Goal: Task Accomplishment & Management: Manage account settings

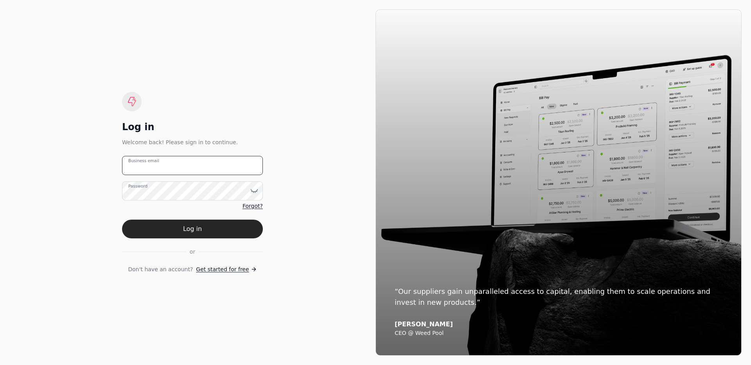
click at [195, 156] on email "Business email" at bounding box center [192, 165] width 141 height 19
type email "[EMAIL_ADDRESS][DOMAIN_NAME]"
click at [176, 234] on button "Log in" at bounding box center [192, 229] width 141 height 19
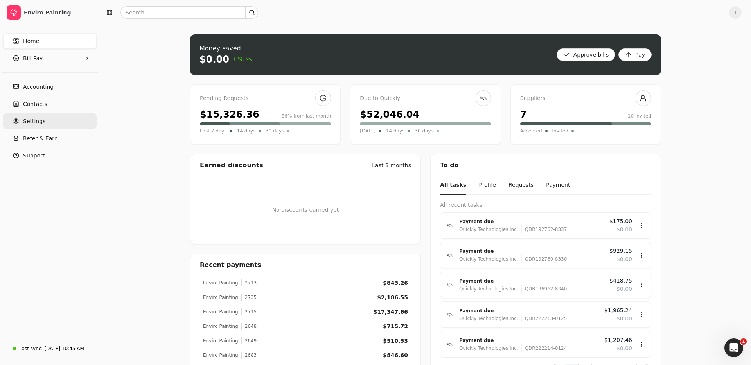
click at [36, 128] on link "Settings" at bounding box center [49, 121] width 93 height 16
click at [48, 120] on link "Settings" at bounding box center [49, 121] width 93 height 16
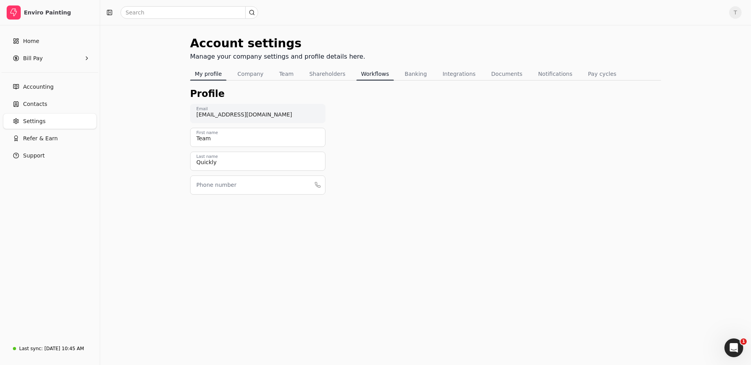
click at [379, 77] on button "Workflows" at bounding box center [375, 74] width 38 height 13
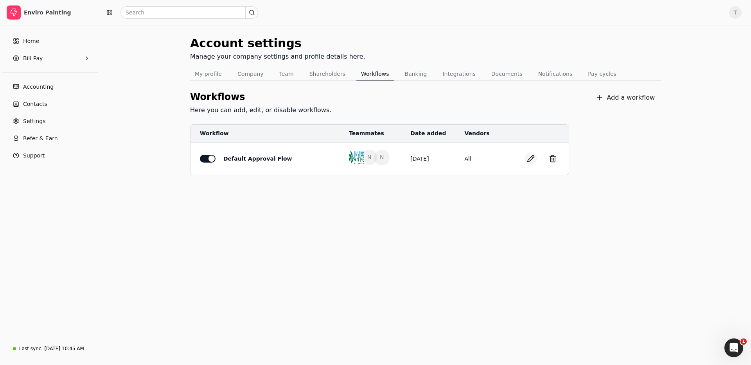
click at [531, 157] on button "button" at bounding box center [530, 158] width 13 height 13
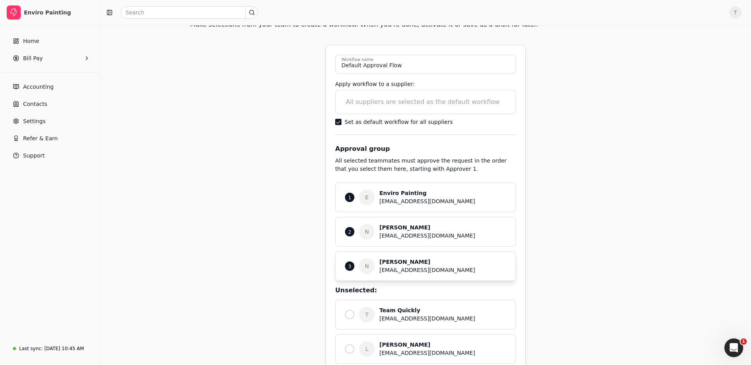
click at [352, 267] on div "3" at bounding box center [349, 266] width 9 height 9
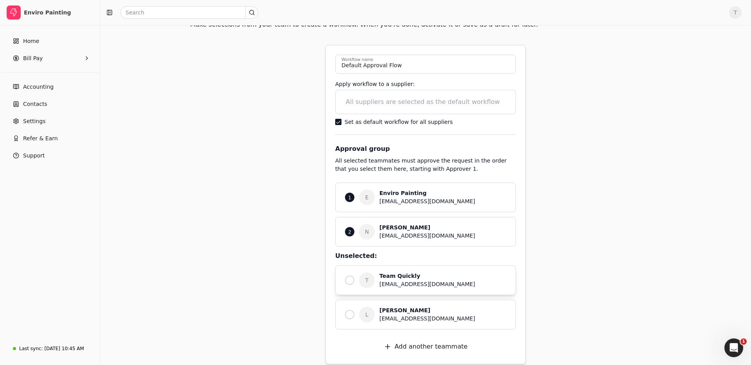
scroll to position [62, 0]
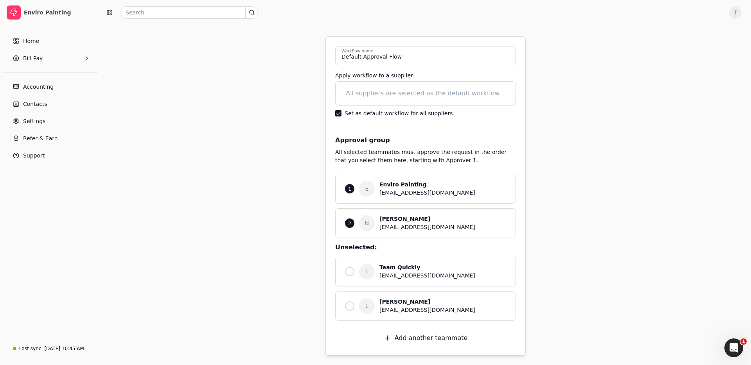
click at [355, 219] on div "2 N [PERSON_NAME] [EMAIL_ADDRESS][DOMAIN_NAME]" at bounding box center [425, 223] width 181 height 30
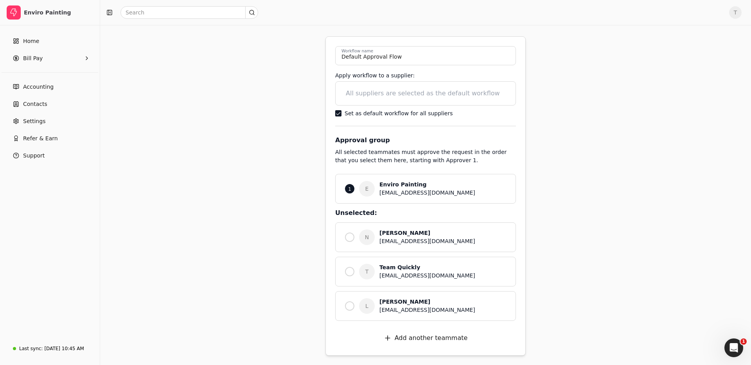
scroll to position [0, 0]
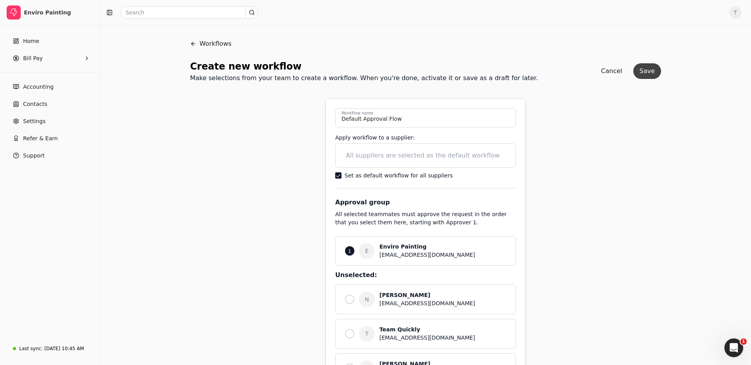
click at [649, 72] on button "Save" at bounding box center [647, 71] width 28 height 16
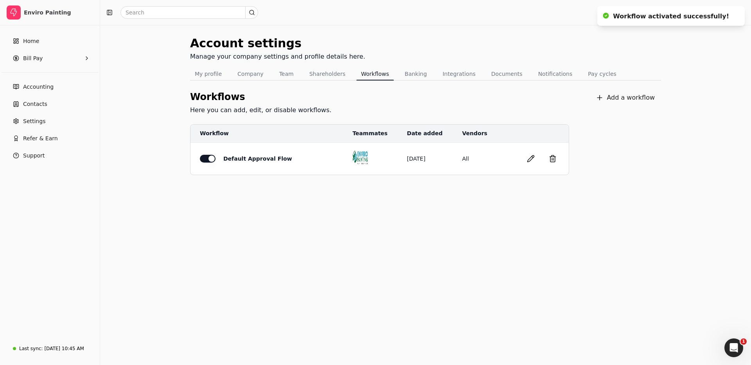
click at [531, 159] on button "button" at bounding box center [530, 158] width 13 height 13
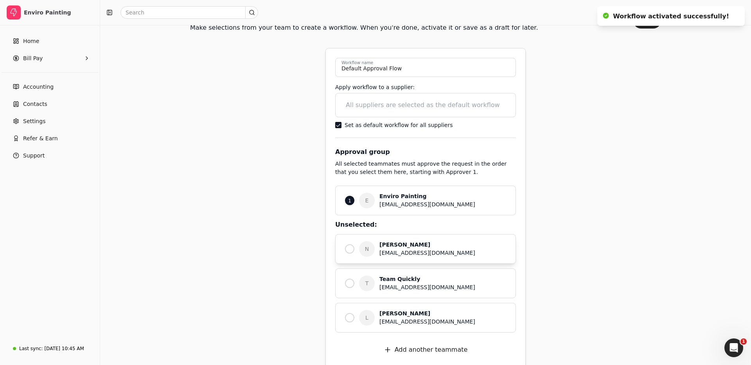
scroll to position [62, 0]
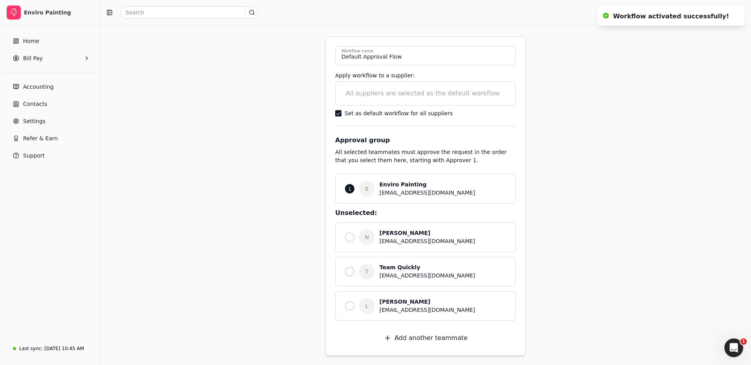
click at [387, 238] on div "[EMAIL_ADDRESS][DOMAIN_NAME]" at bounding box center [442, 241] width 127 height 8
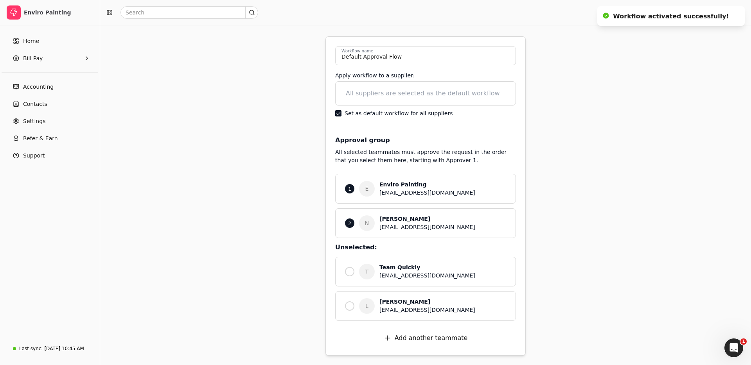
scroll to position [0, 0]
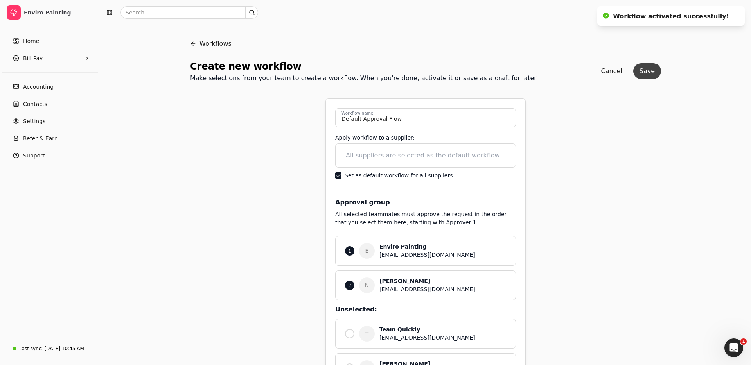
click at [652, 70] on button "Save" at bounding box center [647, 71] width 28 height 16
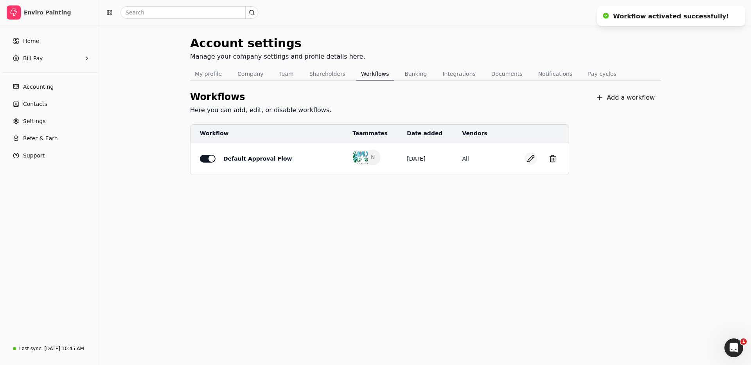
click at [529, 158] on button "button" at bounding box center [530, 158] width 13 height 13
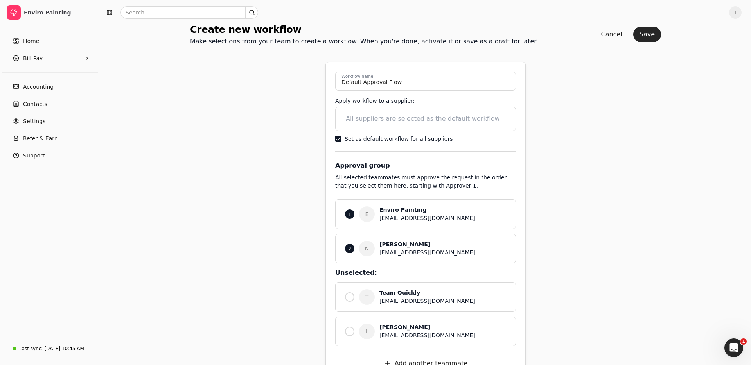
scroll to position [36, 0]
click at [378, 294] on div "T Team Quickly [EMAIL_ADDRESS][DOMAIN_NAME]" at bounding box center [425, 298] width 181 height 30
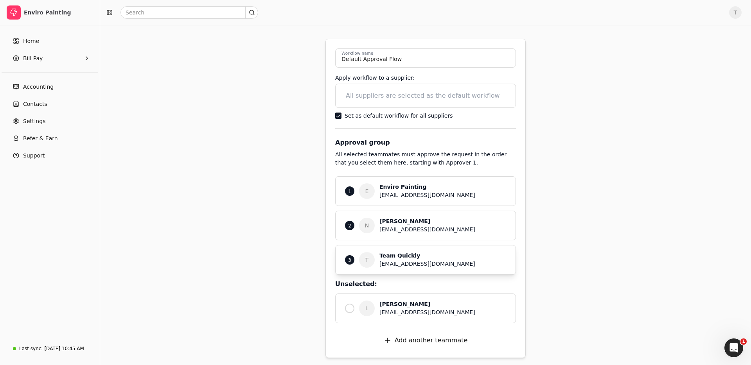
scroll to position [62, 0]
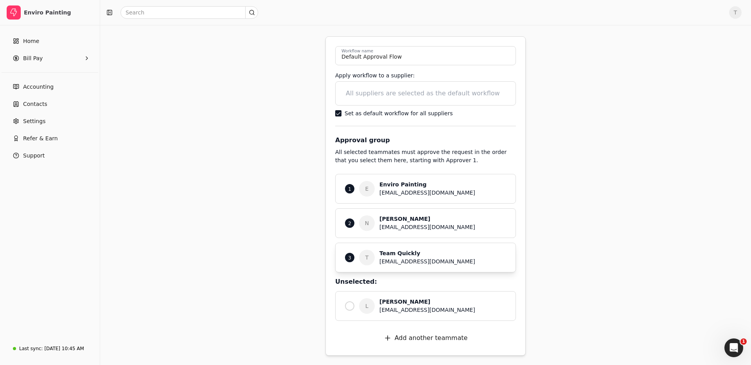
click at [434, 256] on div "Team Quickly" at bounding box center [442, 253] width 127 height 8
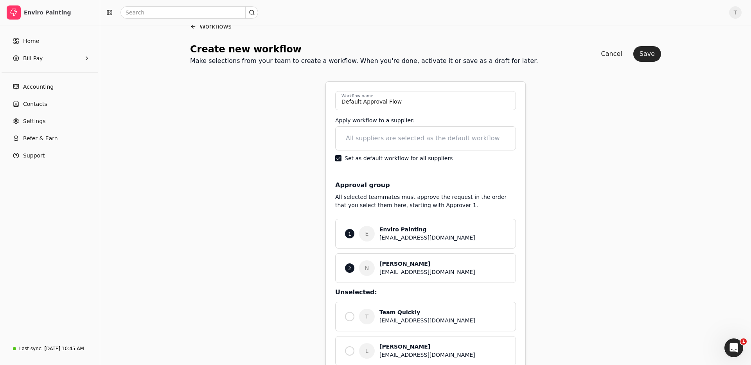
scroll to position [0, 0]
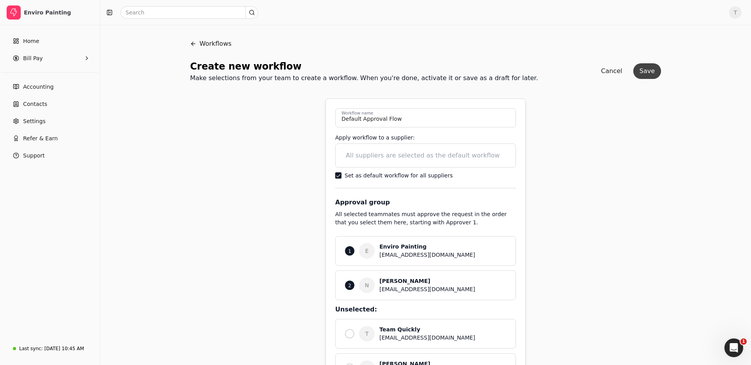
click at [646, 70] on button "Save" at bounding box center [647, 71] width 28 height 16
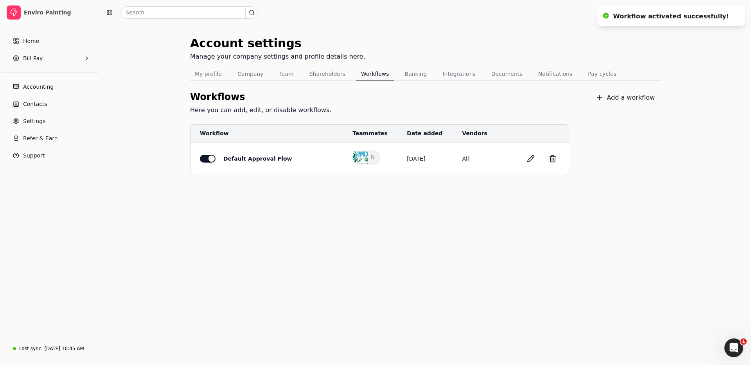
click at [652, 206] on div "Account settings Manage your company settings and profile details here. My prof…" at bounding box center [425, 195] width 651 height 340
click at [528, 159] on button "button" at bounding box center [530, 158] width 13 height 13
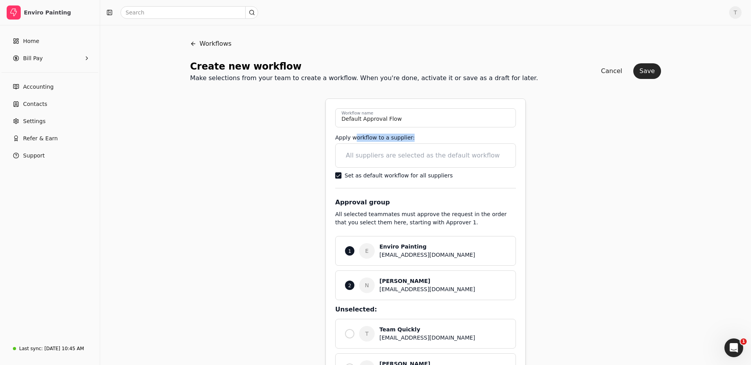
drag, startPoint x: 355, startPoint y: 138, endPoint x: 408, endPoint y: 153, distance: 55.6
click at [424, 140] on div "Apply workflow to a supplier:" at bounding box center [425, 138] width 181 height 8
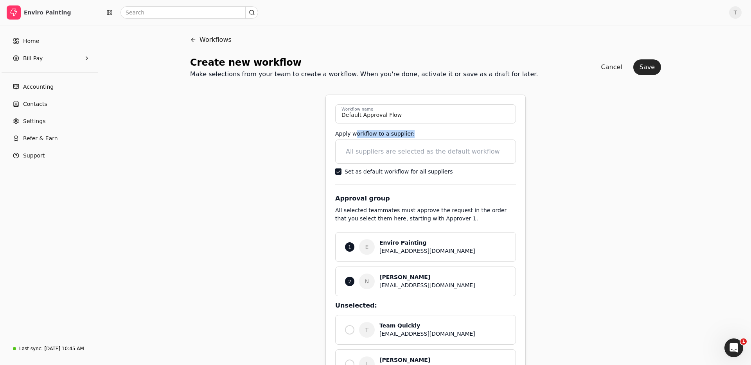
scroll to position [4, 0]
click at [611, 63] on button "Cancel" at bounding box center [612, 67] width 34 height 16
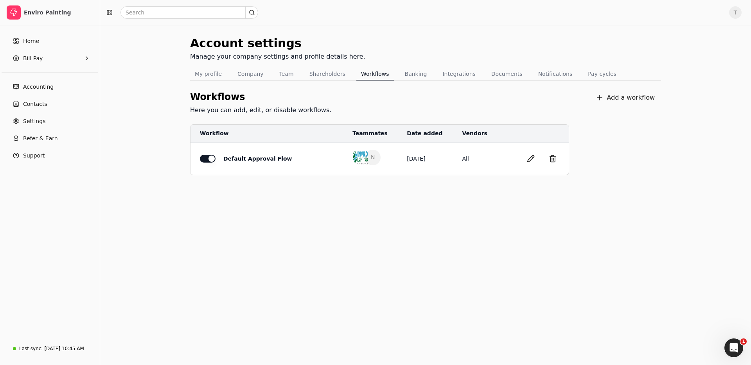
click at [160, 85] on div "Account settings Manage your company settings and profile details here. My prof…" at bounding box center [425, 195] width 651 height 340
click at [35, 44] on span "Home" at bounding box center [31, 41] width 16 height 8
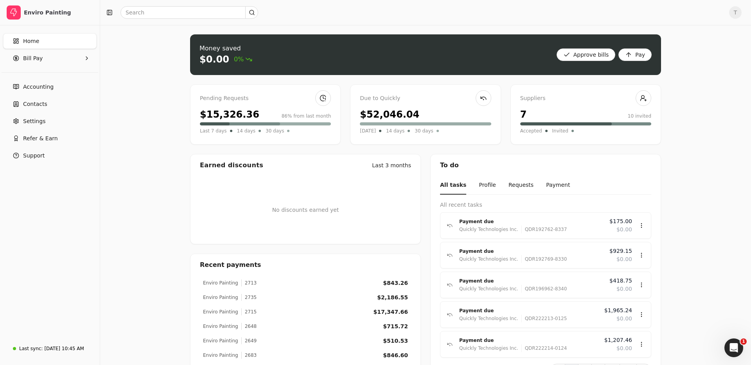
click at [135, 77] on div "Money saved $0.00 0% Approve bills Pay Pending Requests $15,326.36 86% from las…" at bounding box center [425, 254] width 651 height 458
click at [596, 55] on bills "Approve bills" at bounding box center [585, 54] width 59 height 13
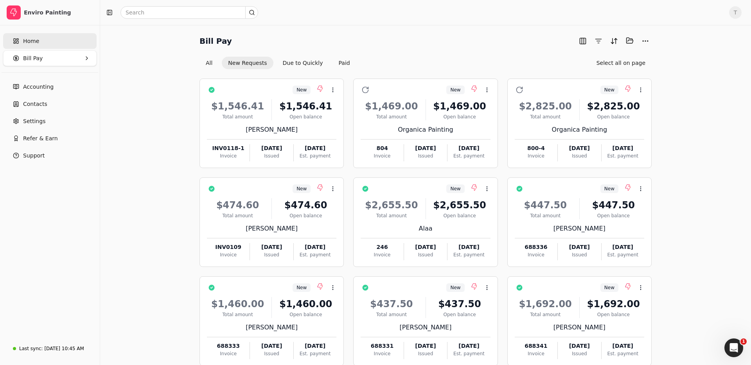
click at [39, 46] on link "Home" at bounding box center [49, 41] width 93 height 16
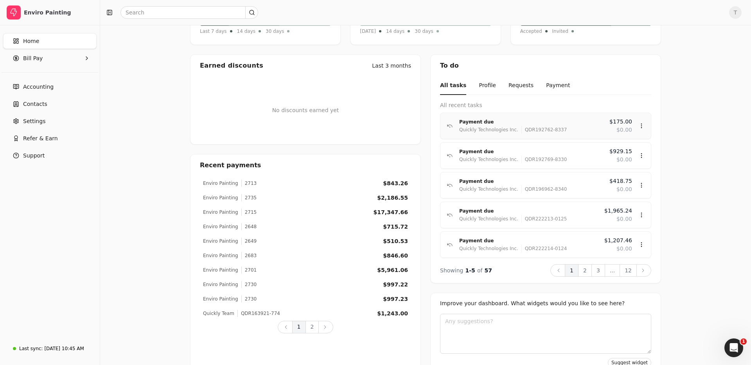
scroll to position [75, 0]
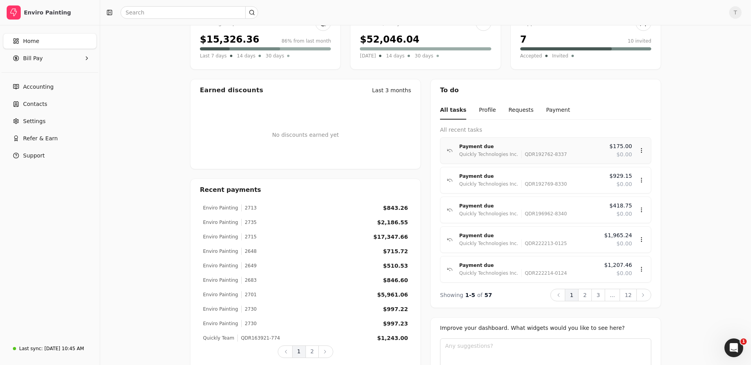
click at [493, 153] on div "Quickly Technologies Inc." at bounding box center [488, 155] width 59 height 8
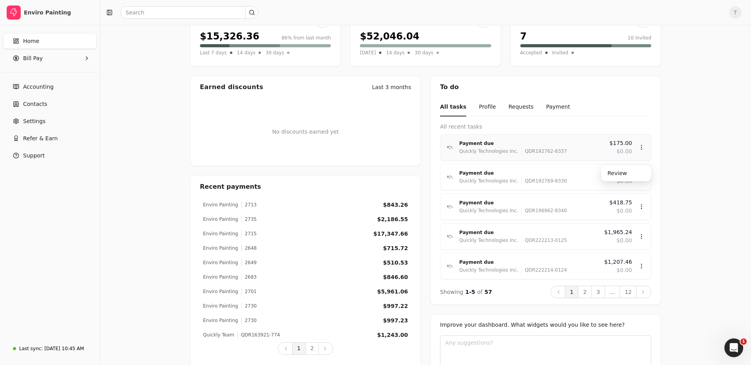
scroll to position [118, 0]
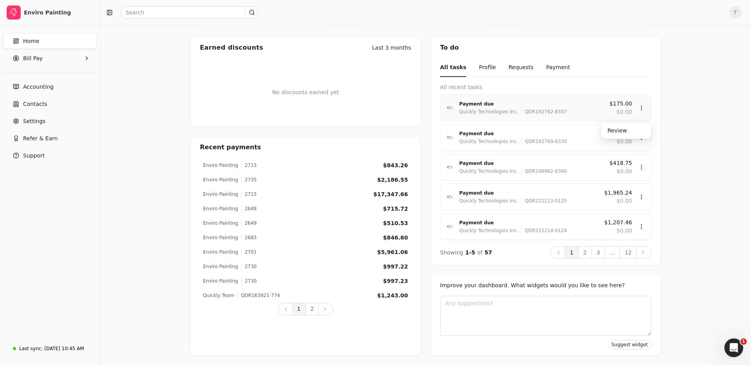
click at [534, 103] on div "Payment due" at bounding box center [531, 104] width 144 height 8
click at [541, 108] on div "QDR192762-8337" at bounding box center [544, 112] width 46 height 8
drag, startPoint x: 540, startPoint y: 108, endPoint x: 524, endPoint y: 129, distance: 27.1
click at [540, 108] on div "QDR192762-8337" at bounding box center [544, 112] width 46 height 8
click at [513, 134] on div "Payment due" at bounding box center [531, 134] width 144 height 8
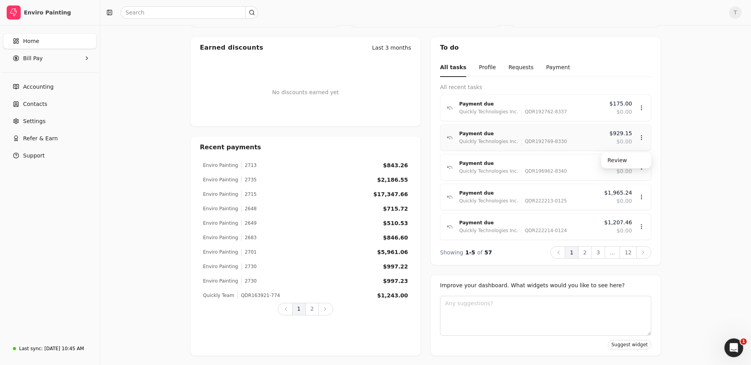
scroll to position [117, 0]
click at [513, 134] on div "Payment due" at bounding box center [531, 134] width 144 height 8
click at [483, 66] on button "Profile" at bounding box center [487, 68] width 17 height 18
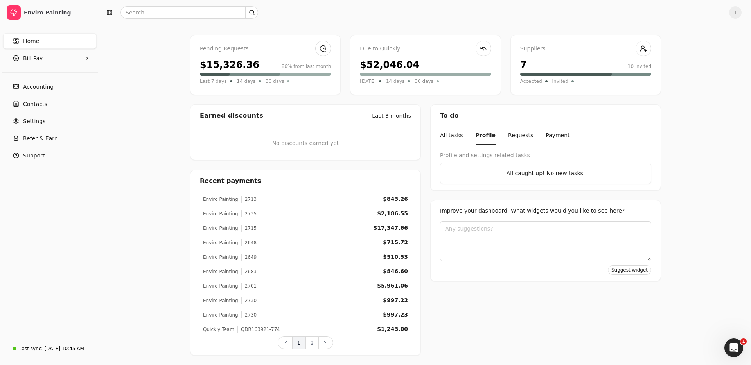
scroll to position [50, 0]
click at [516, 133] on button "Requests" at bounding box center [520, 136] width 25 height 18
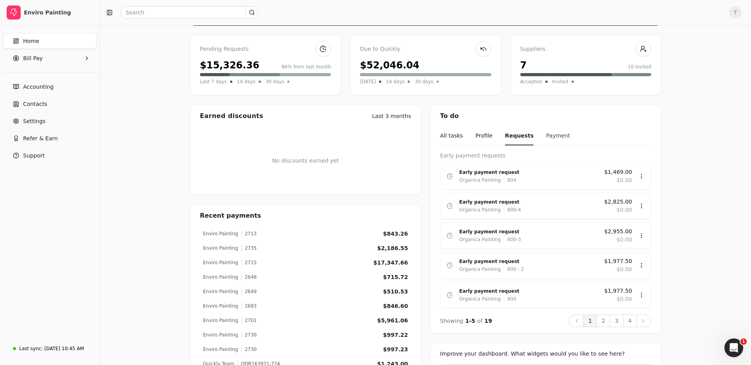
click at [546, 136] on button "Payment" at bounding box center [558, 136] width 24 height 18
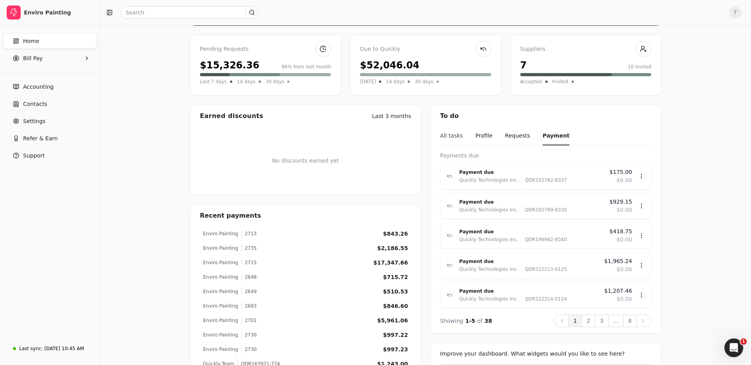
click at [457, 138] on button "All tasks" at bounding box center [451, 136] width 23 height 18
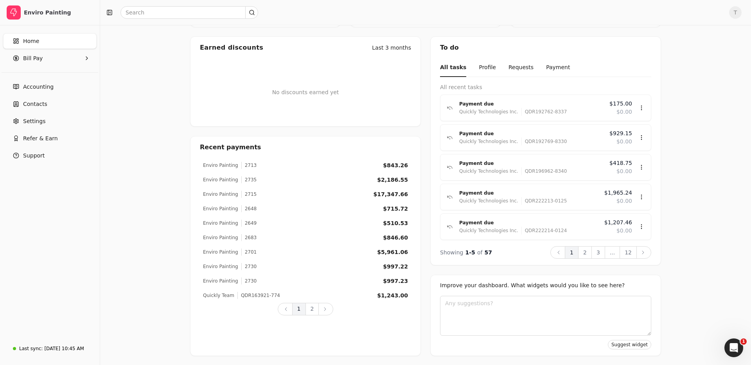
scroll to position [0, 0]
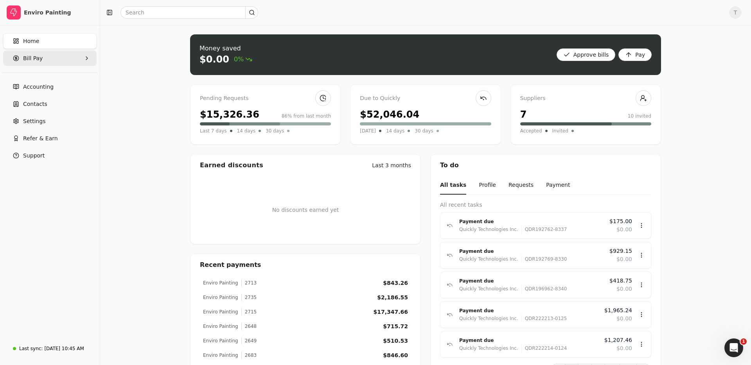
click at [53, 54] on Pay "Bill Pay" at bounding box center [49, 58] width 93 height 16
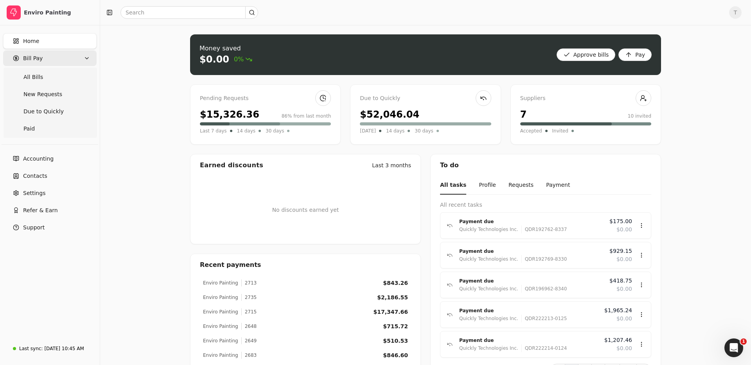
click at [65, 56] on Pay "Bill Pay" at bounding box center [49, 58] width 93 height 16
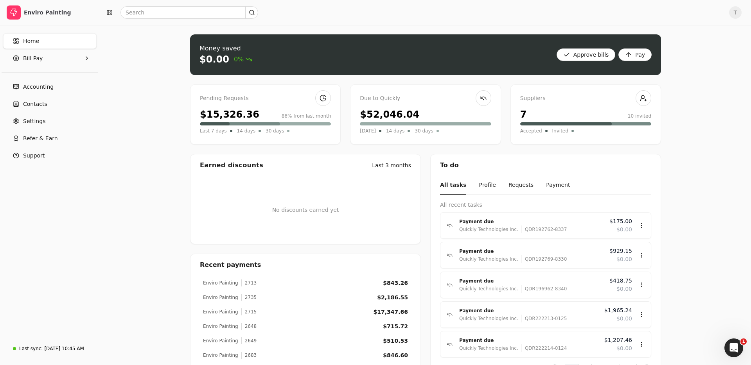
click at [145, 169] on div "Money saved $0.00 0% Approve bills Pay Pending Requests $15,326.36 86% from las…" at bounding box center [425, 254] width 651 height 458
click at [160, 183] on div "Money saved $0.00 0% Approve bills Pay Pending Requests $15,326.36 86% from las…" at bounding box center [425, 254] width 651 height 458
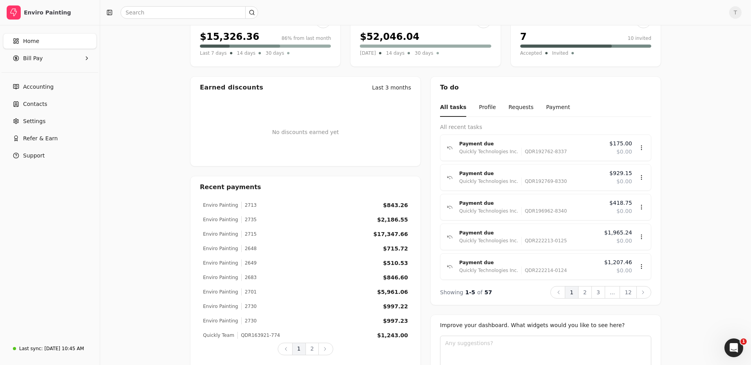
scroll to position [118, 0]
